Goal: Obtain resource: Download file/media

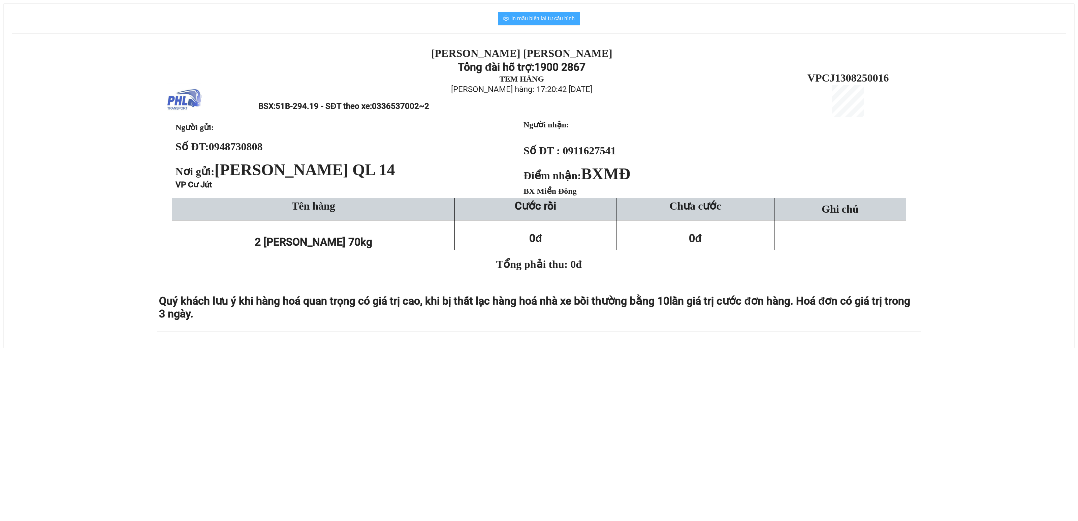
click at [549, 20] on span "In mẫu biên lai tự cấu hình" at bounding box center [542, 18] width 63 height 8
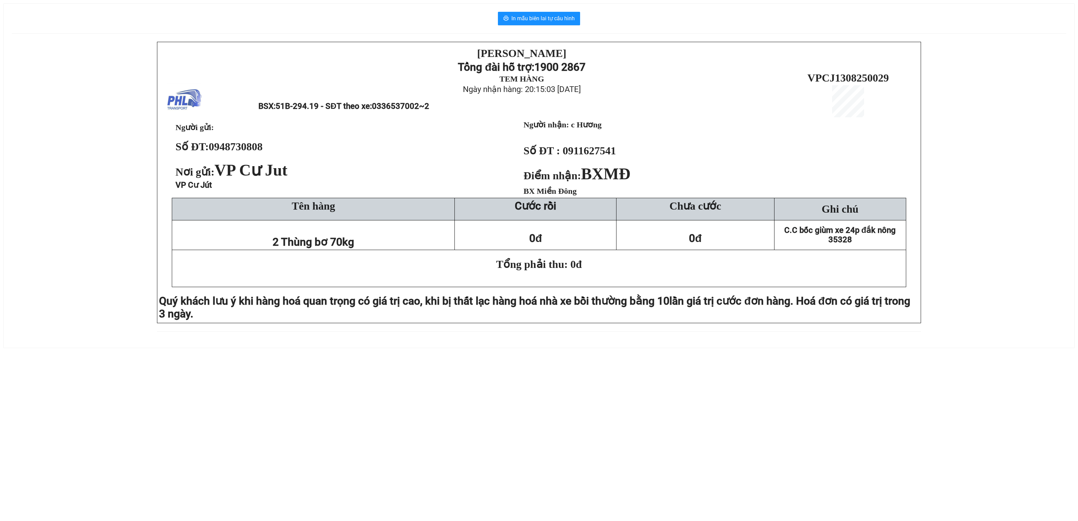
drag, startPoint x: 0, startPoint y: 361, endPoint x: 43, endPoint y: 335, distance: 50.1
click at [3, 351] on div "In mẫu biên lai tự cấu hình PHƯƠNG HỒNG LINH Tổng đài hỗ trợ: 1900 2867 TEM HÀN…" at bounding box center [539, 171] width 1078 height 359
